Goal: Register for event/course

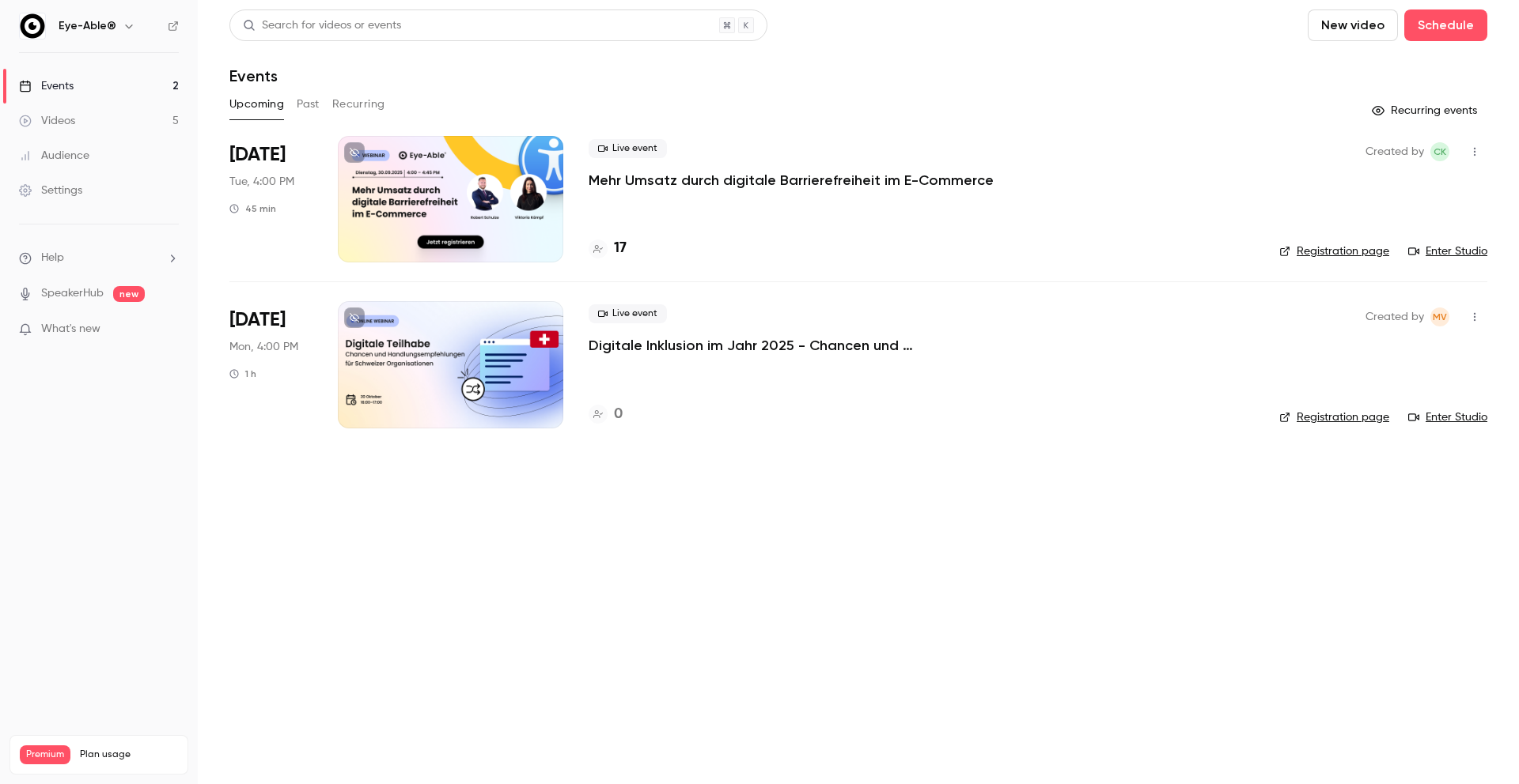
click at [96, 103] on link "Videos 5" at bounding box center [98, 120] width 198 height 34
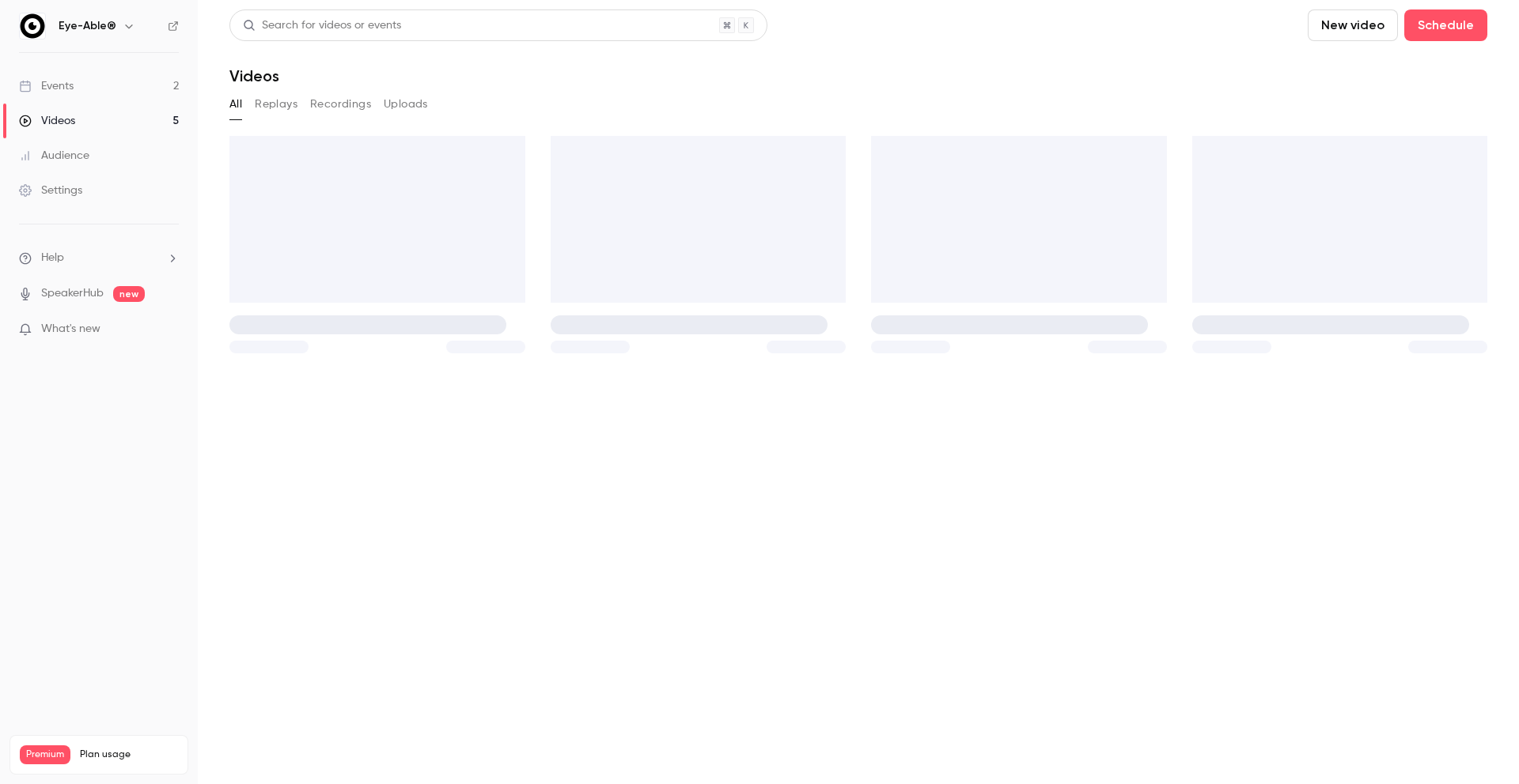
click at [93, 84] on link "Events 2" at bounding box center [98, 86] width 198 height 34
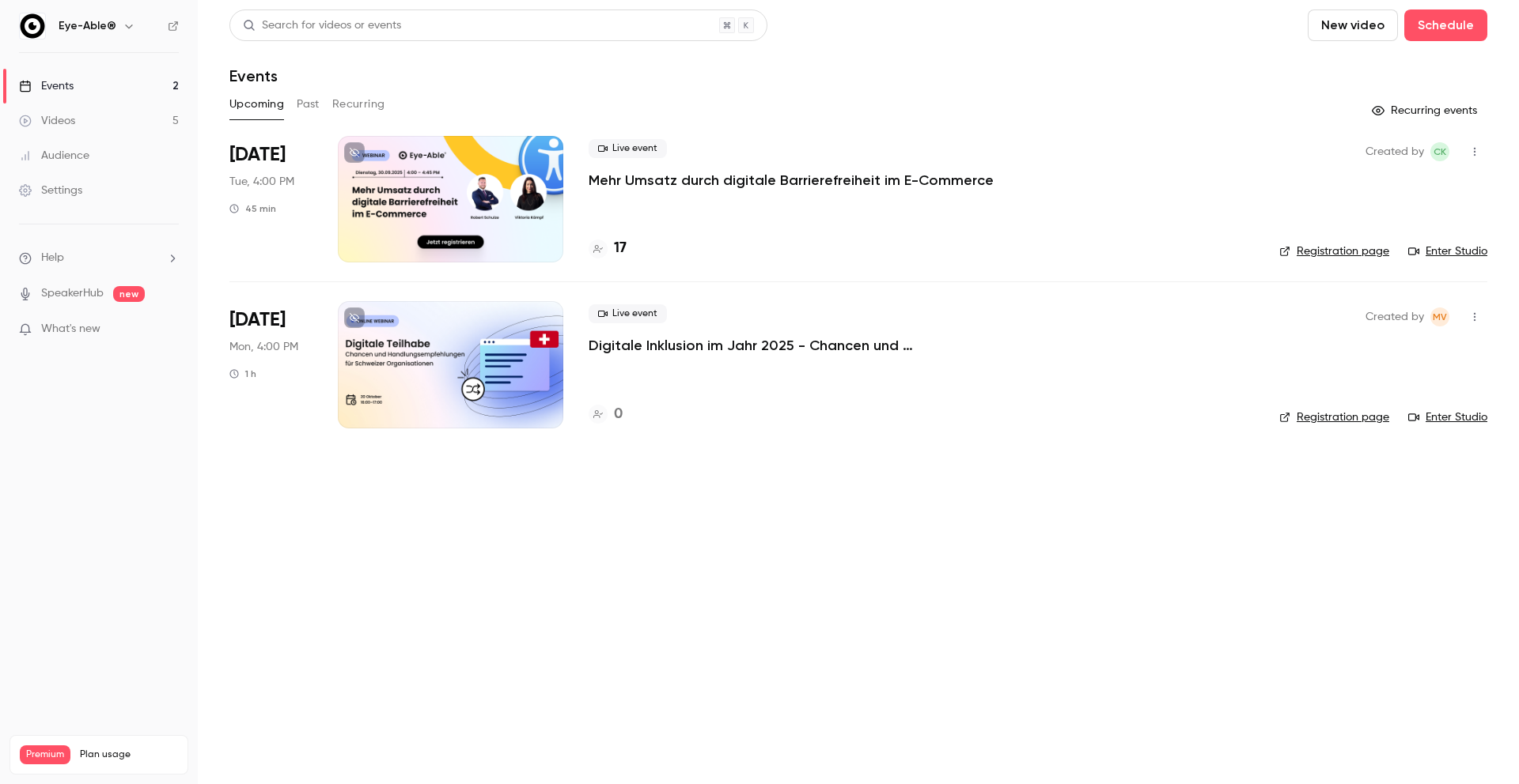
click at [728, 180] on p "Mehr Umsatz durch digitale Barrierefreiheit im E-Commerce" at bounding box center [791, 180] width 405 height 19
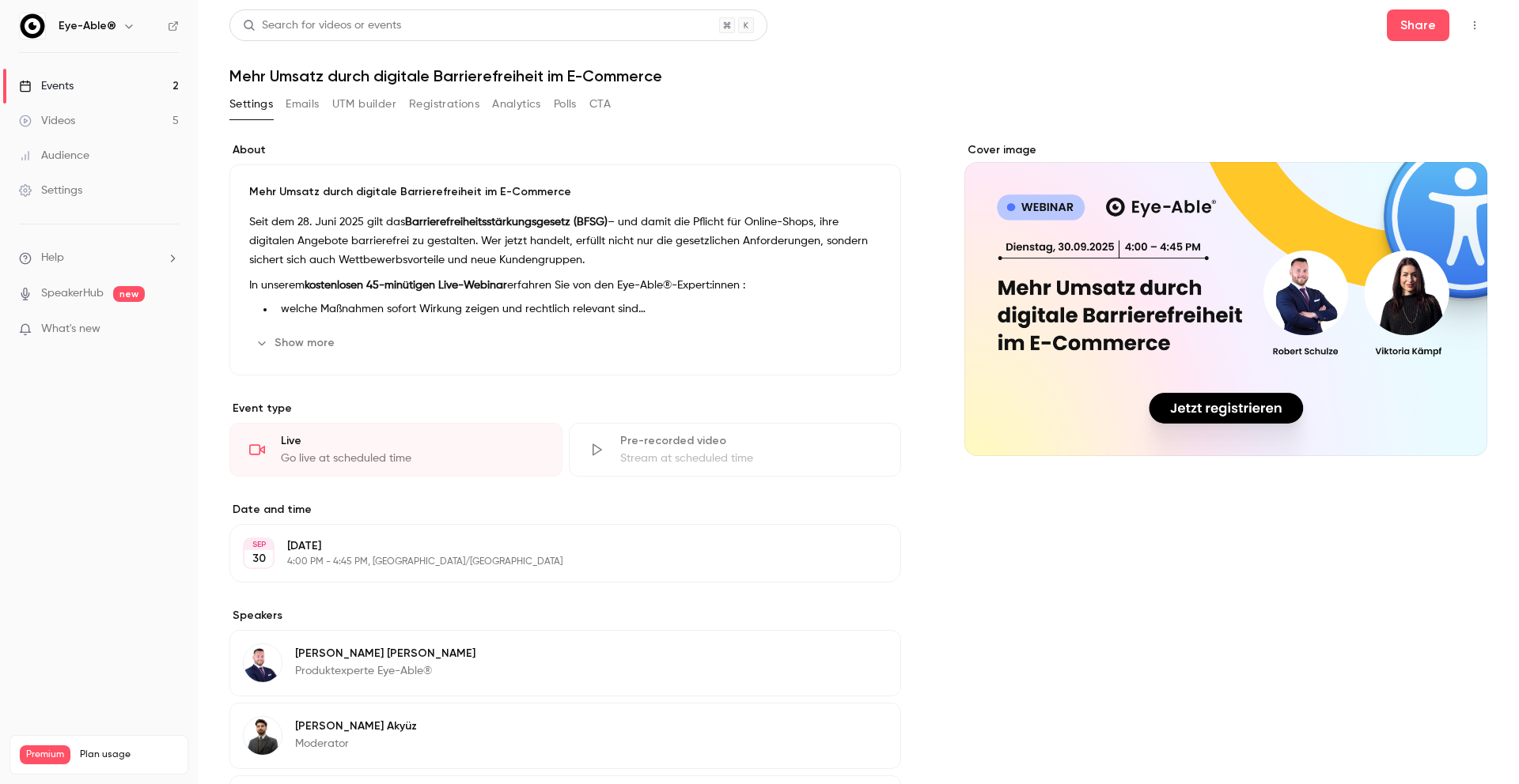
click at [299, 109] on button "Emails" at bounding box center [303, 104] width 34 height 25
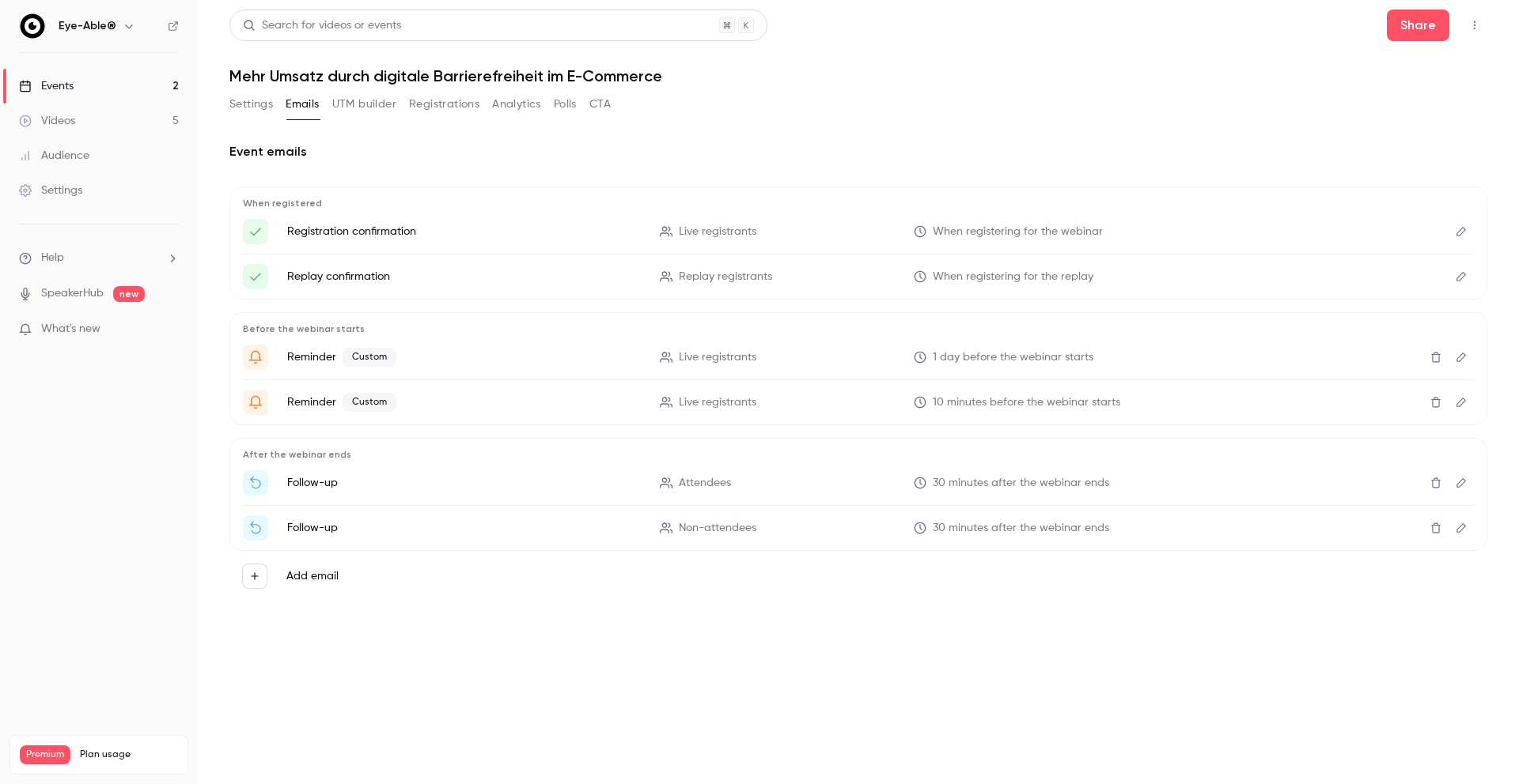
click at [263, 94] on button "Settings" at bounding box center [251, 104] width 44 height 25
